Goal: Information Seeking & Learning: Learn about a topic

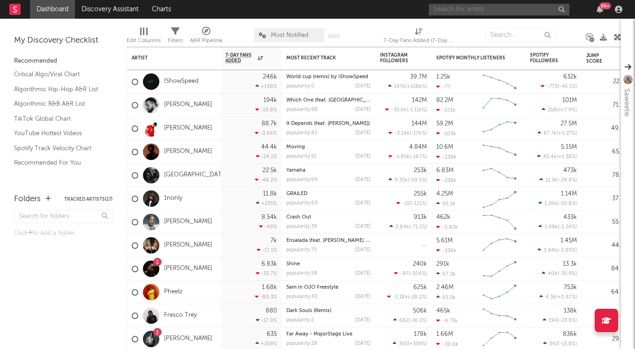
click at [467, 8] on input "text" at bounding box center [499, 10] width 141 height 12
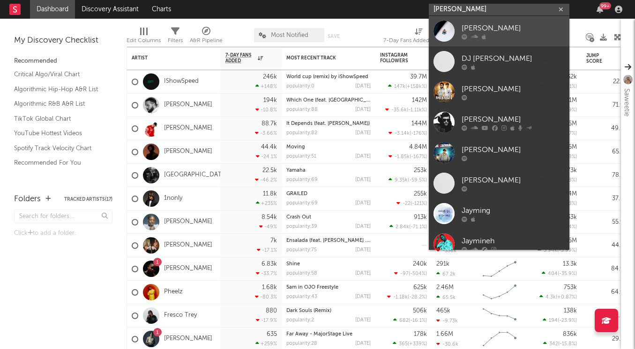
type input "[PERSON_NAME]"
click at [442, 30] on div at bounding box center [443, 31] width 21 height 21
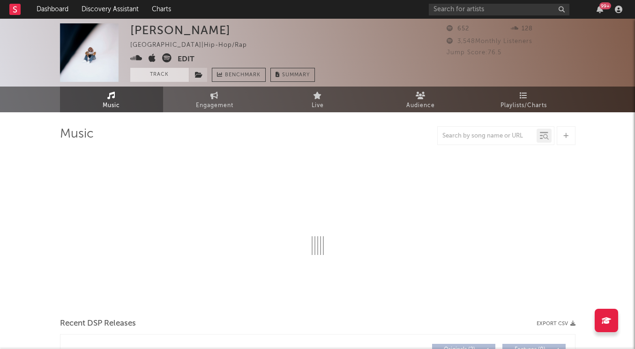
select select "6m"
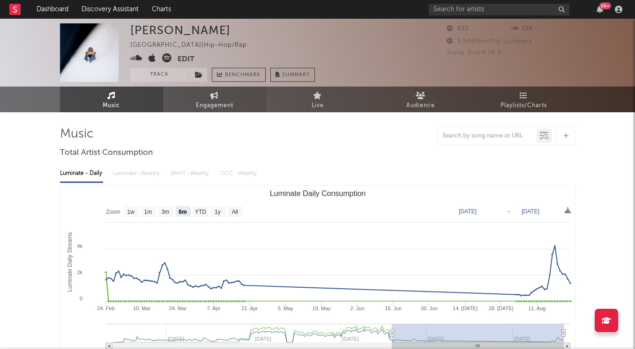
click at [211, 108] on span "Engagement" at bounding box center [214, 105] width 37 height 11
select select "1w"
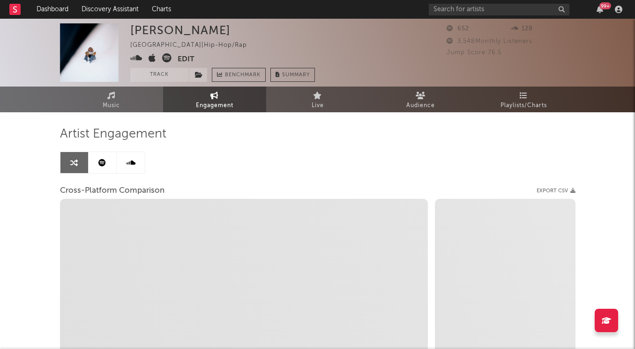
select select "1m"
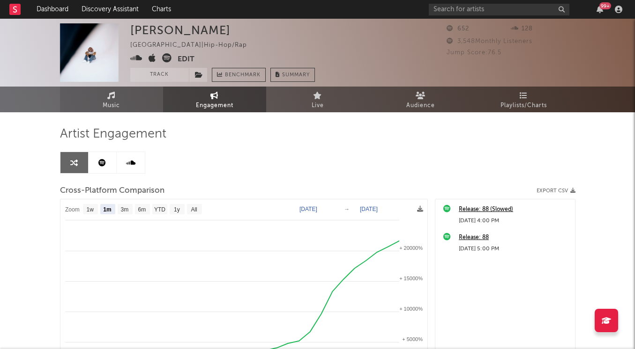
click at [119, 107] on span "Music" at bounding box center [111, 105] width 17 height 11
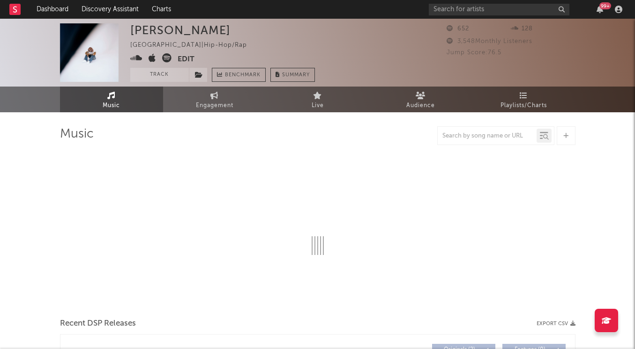
select select "6m"
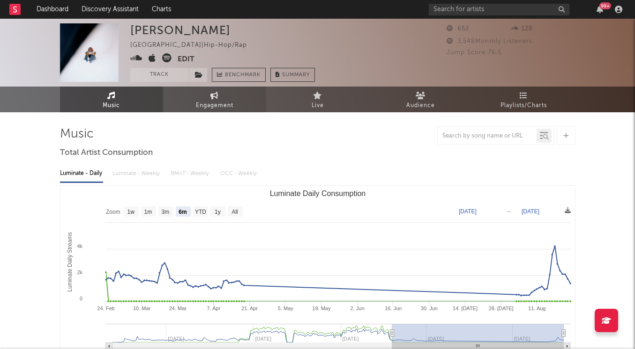
click at [203, 103] on span "Engagement" at bounding box center [214, 105] width 37 height 11
select select "1w"
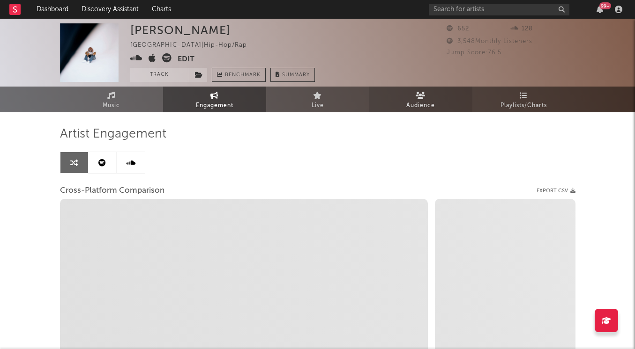
click at [390, 102] on link "Audience" at bounding box center [420, 100] width 103 height 26
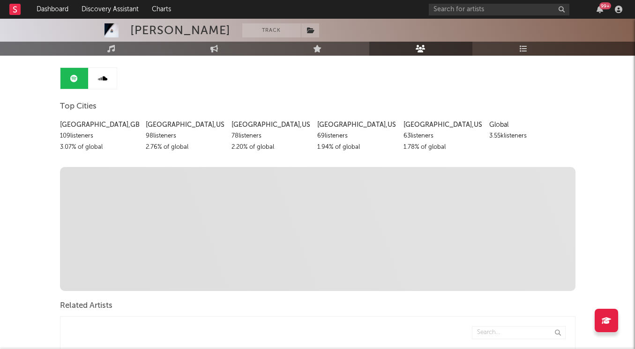
scroll to position [89, 0]
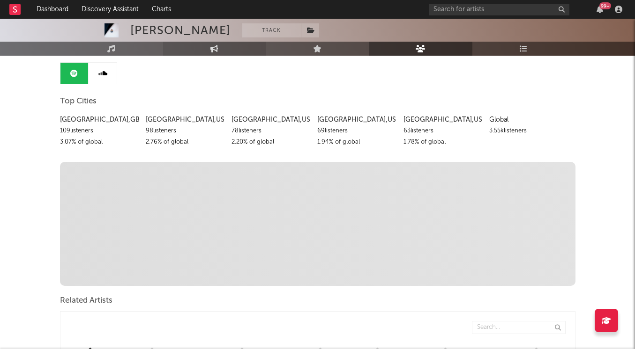
click at [211, 51] on icon at bounding box center [214, 48] width 8 height 7
select select "1m"
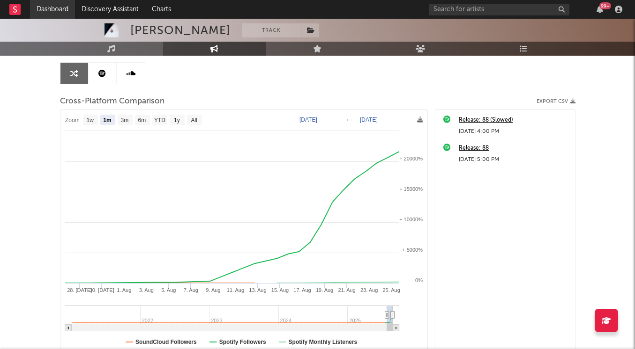
click at [44, 8] on link "Dashboard" at bounding box center [52, 9] width 45 height 19
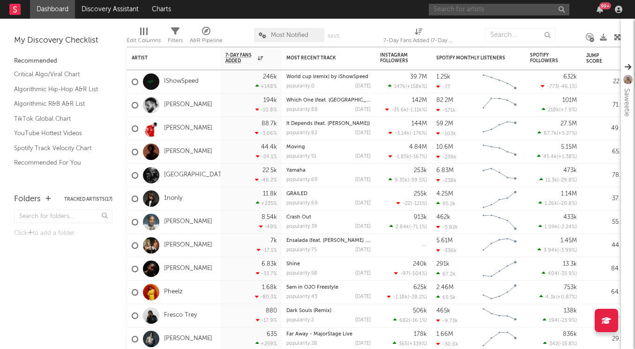
click at [455, 11] on input "text" at bounding box center [499, 10] width 141 height 12
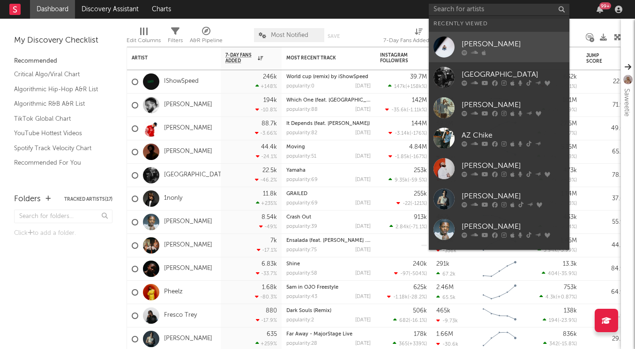
click at [439, 50] on div at bounding box center [443, 47] width 21 height 21
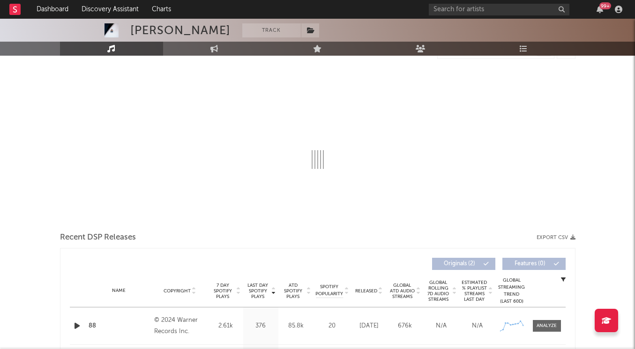
select select "6m"
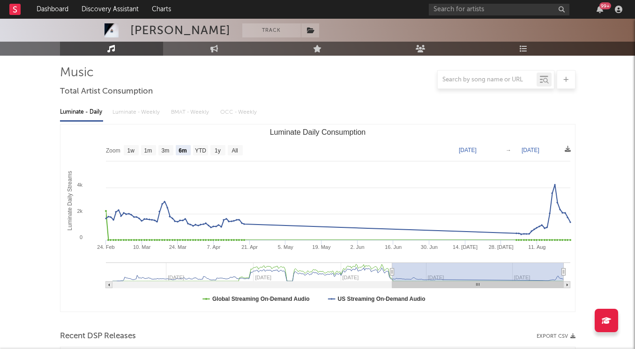
scroll to position [6, 0]
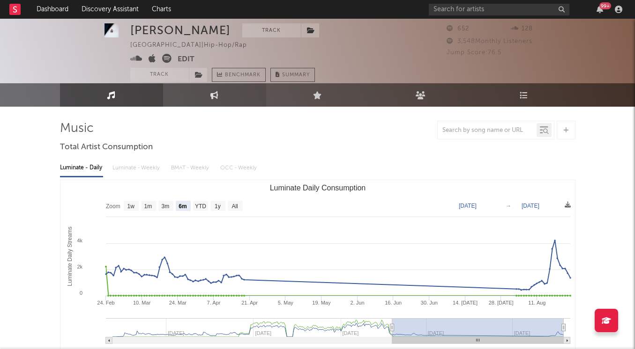
click at [218, 95] on icon at bounding box center [214, 95] width 8 height 8
select select "1w"
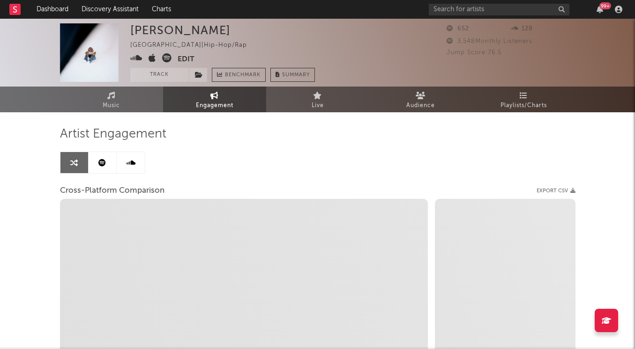
select select "1m"
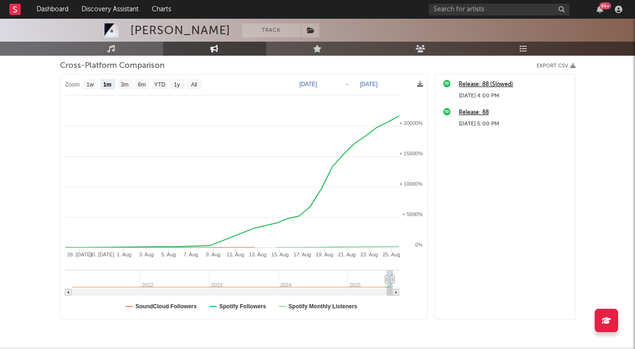
scroll to position [128, 0]
